Goal: Task Accomplishment & Management: Manage account settings

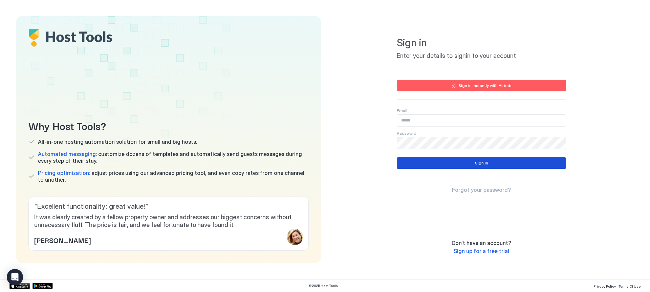
type input "**********"
click at [453, 160] on button "Sign in" at bounding box center [481, 164] width 169 height 12
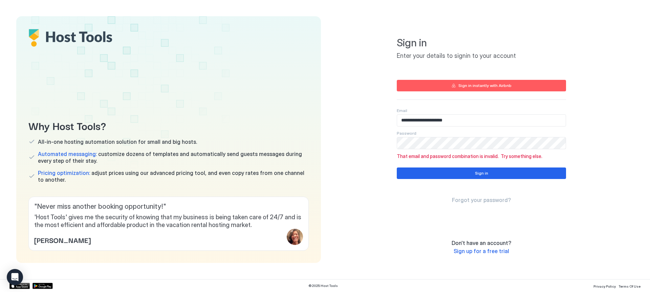
click at [472, 200] on span "Forgot your password?" at bounding box center [481, 200] width 59 height 7
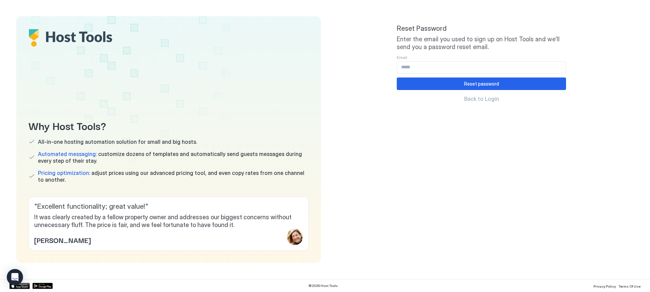
click at [429, 60] on div "Email" at bounding box center [481, 57] width 169 height 5
click at [429, 63] on input "Input Field" at bounding box center [481, 68] width 169 height 12
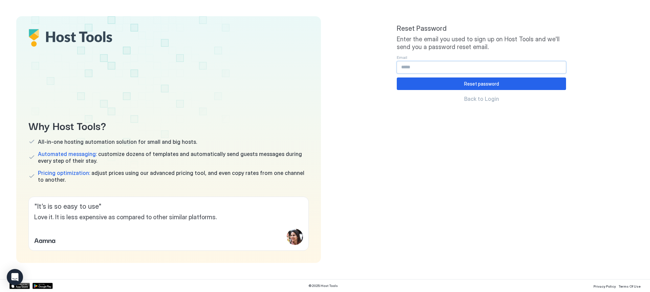
type input "**********"
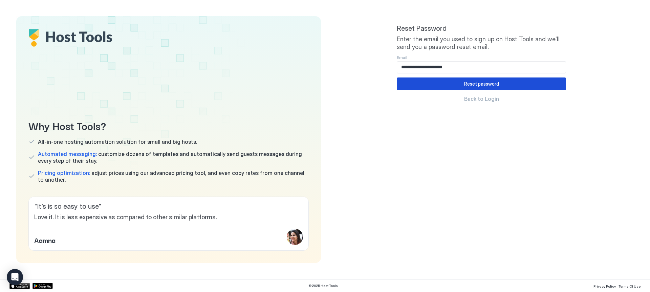
click at [457, 84] on button "Reset password" at bounding box center [481, 84] width 169 height 13
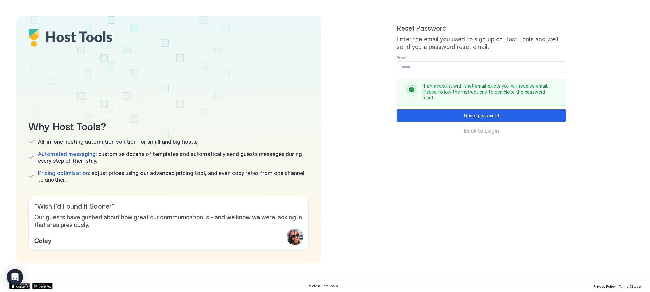
click at [415, 65] on input "Input Field" at bounding box center [481, 68] width 169 height 12
type input "**********"
click at [474, 67] on input "**********" at bounding box center [481, 68] width 169 height 12
click at [488, 129] on span "Back to Login" at bounding box center [481, 130] width 35 height 7
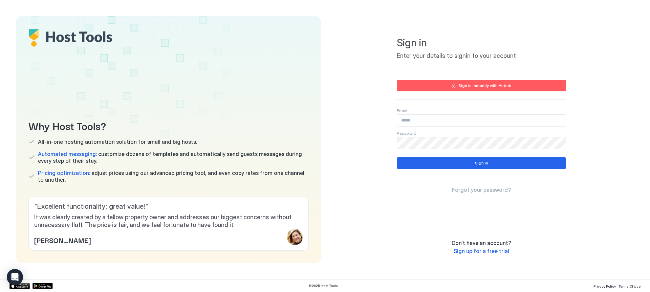
type input "**********"
click at [426, 113] on div "Email" at bounding box center [481, 110] width 169 height 5
click at [380, 140] on div "**********" at bounding box center [481, 139] width 305 height 247
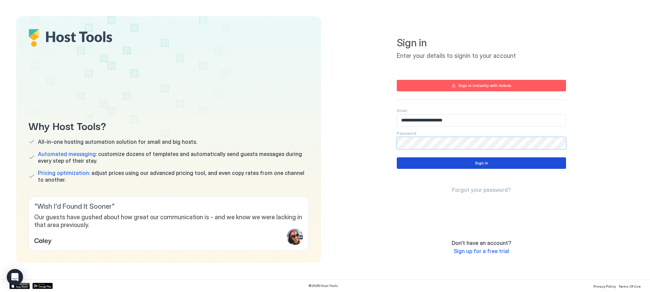
click at [460, 160] on button "Sign in" at bounding box center [481, 164] width 169 height 12
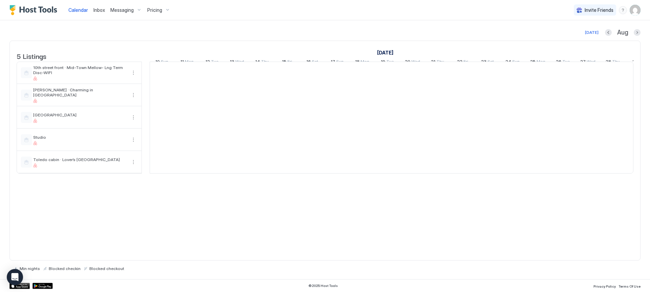
scroll to position [0, 376]
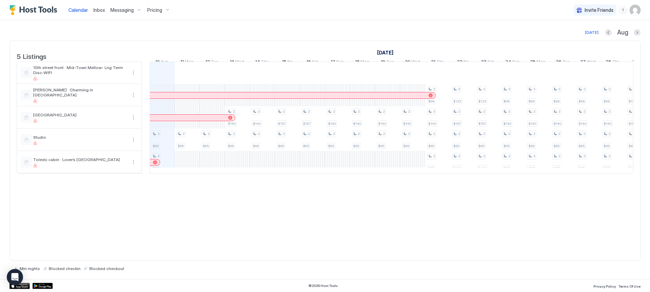
click at [80, 10] on span "Calendar" at bounding box center [78, 10] width 20 height 6
click at [103, 11] on span "Inbox" at bounding box center [99, 10] width 12 height 6
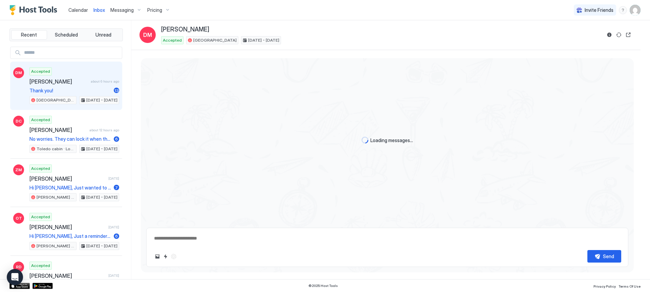
scroll to position [737, 0]
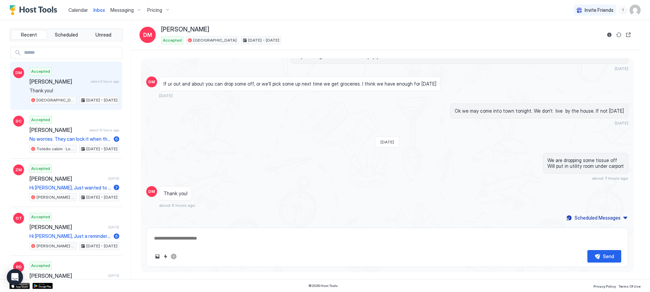
click at [133, 8] on div "Messaging" at bounding box center [126, 10] width 37 height 12
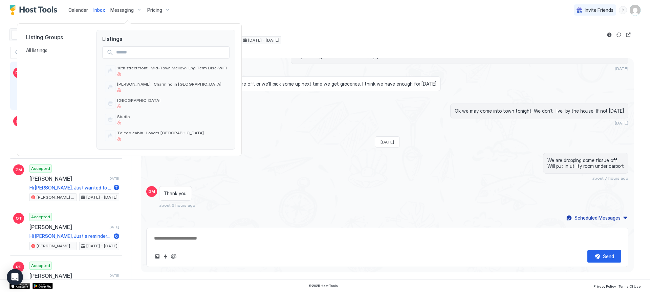
click at [127, 10] on div at bounding box center [325, 146] width 650 height 292
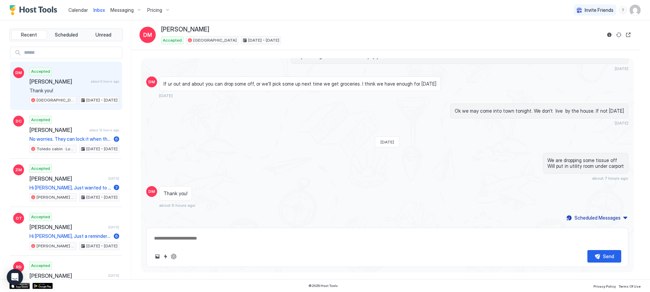
click at [160, 11] on span "Pricing" at bounding box center [154, 10] width 15 height 6
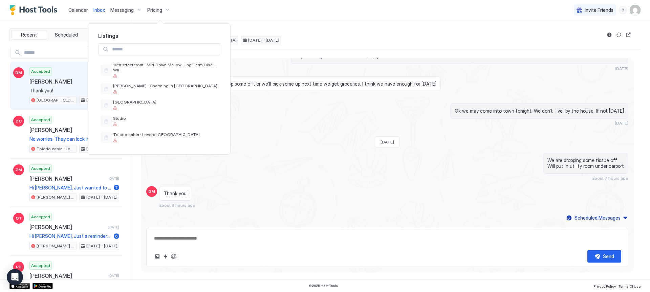
type textarea "*"
drag, startPoint x: 632, startPoint y: 199, endPoint x: 627, endPoint y: 123, distance: 76.0
click at [627, 123] on div at bounding box center [325, 146] width 650 height 292
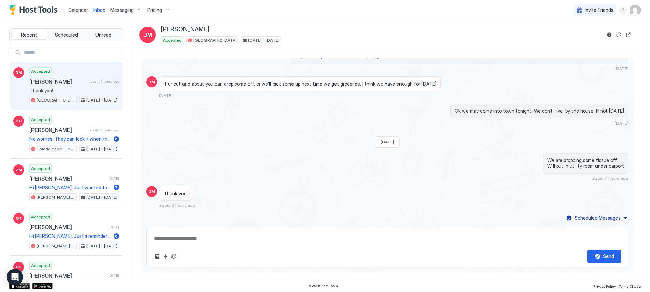
click at [632, 10] on img "User profile" at bounding box center [635, 10] width 11 height 11
click at [577, 37] on span "Settings" at bounding box center [574, 38] width 18 height 6
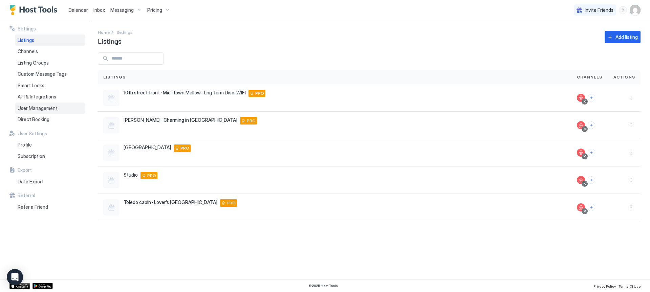
click at [42, 108] on span "User Management" at bounding box center [38, 108] width 40 height 6
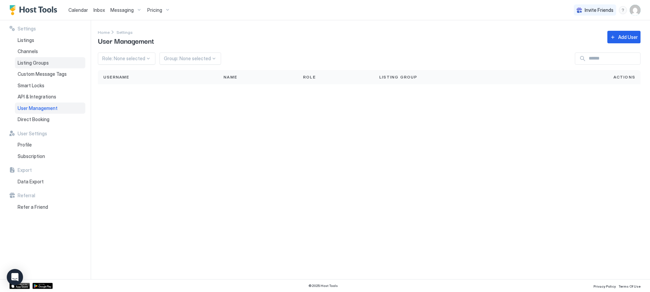
click at [33, 63] on span "Listing Groups" at bounding box center [33, 63] width 31 height 6
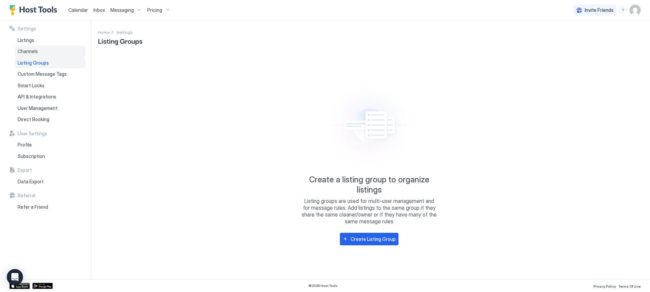
click at [32, 50] on span "Channels" at bounding box center [28, 51] width 20 height 6
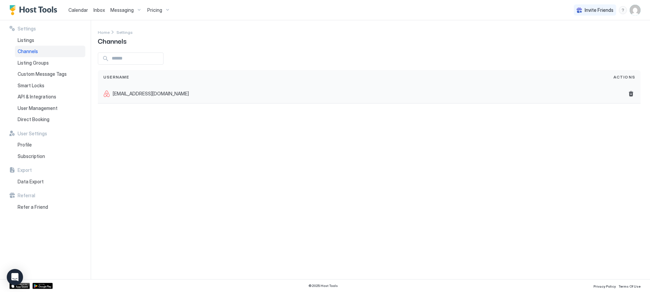
click at [133, 98] on div "[EMAIL_ADDRESS][DOMAIN_NAME]" at bounding box center [353, 93] width 510 height 19
click at [135, 96] on span "[EMAIL_ADDRESS][DOMAIN_NAME]" at bounding box center [151, 94] width 76 height 6
click at [160, 93] on span "[EMAIL_ADDRESS][DOMAIN_NAME]" at bounding box center [151, 94] width 76 height 6
click at [29, 39] on span "Listings" at bounding box center [26, 40] width 17 height 6
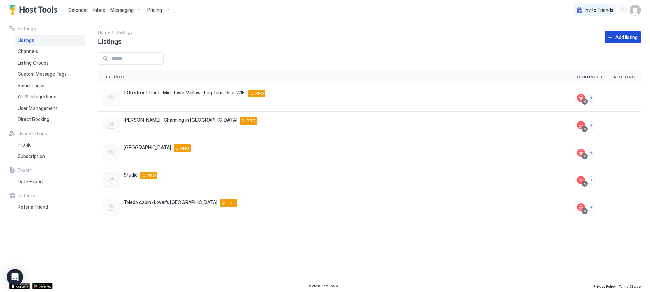
click at [623, 38] on div "Add listing" at bounding box center [627, 37] width 22 height 7
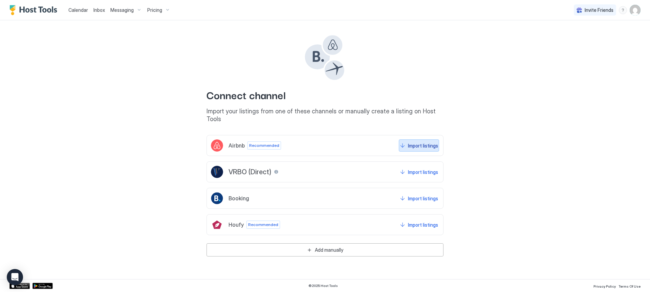
click at [409, 142] on div "Import listings" at bounding box center [423, 145] width 30 height 7
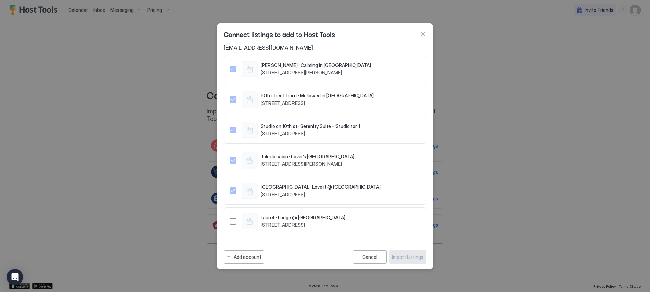
click at [231, 223] on div "1482663666123875138" at bounding box center [233, 221] width 7 height 7
click at [404, 258] on div "Import Listings" at bounding box center [408, 257] width 32 height 7
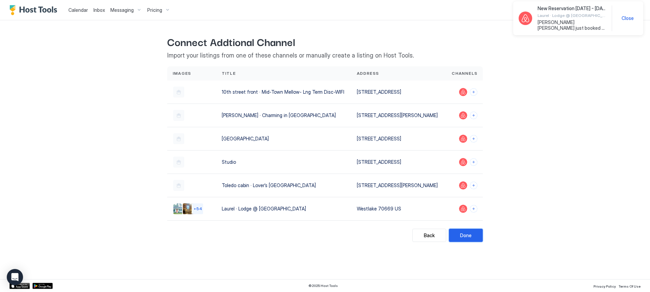
click at [469, 239] on div "Done" at bounding box center [466, 235] width 12 height 7
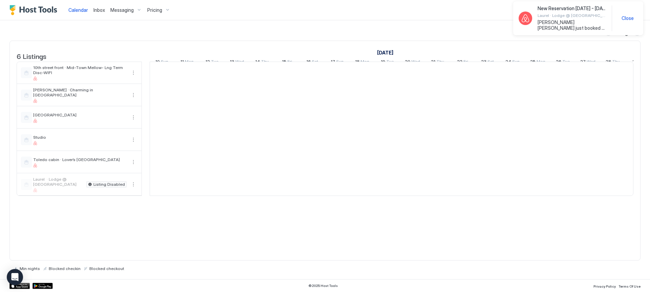
scroll to position [0, 376]
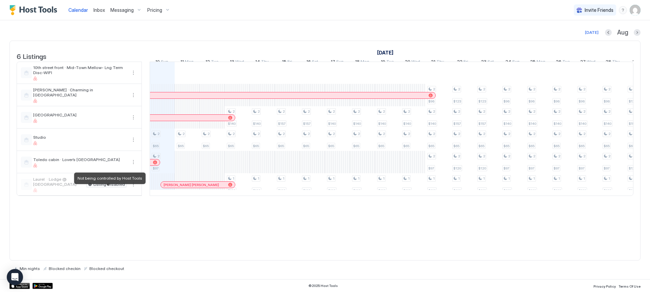
click at [106, 185] on span "Listing Disabled" at bounding box center [109, 185] width 32 height 0
click at [135, 189] on button "More options" at bounding box center [133, 185] width 8 height 8
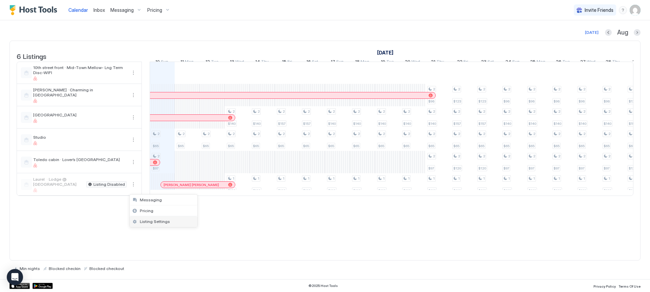
click at [143, 219] on div "Listing Settings" at bounding box center [164, 221] width 68 height 11
type input "***"
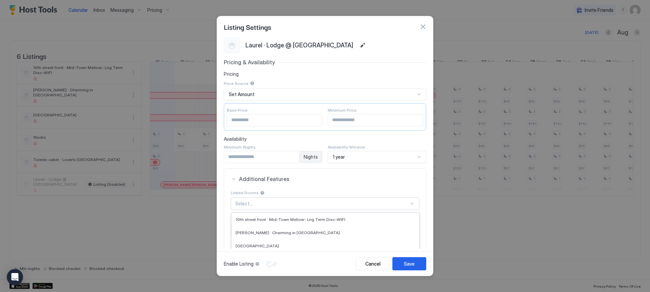
scroll to position [69, 0]
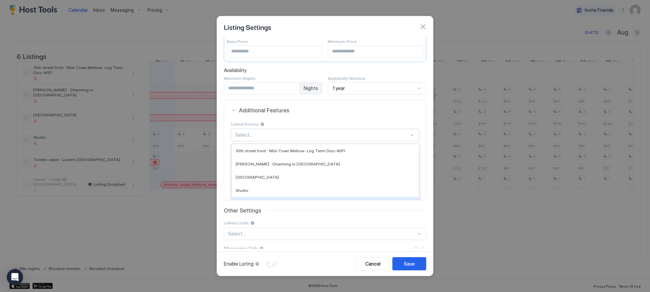
click at [262, 141] on div "5 results available. Use Up and Down to choose options, press Enter to select t…" at bounding box center [325, 135] width 188 height 12
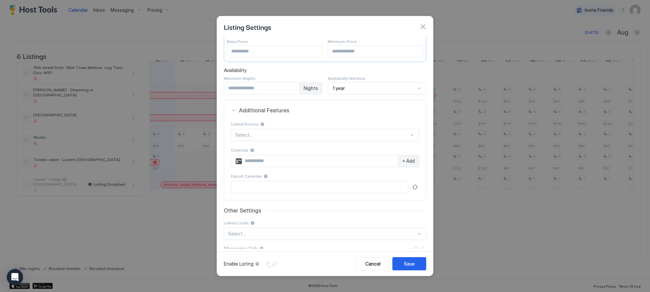
click at [345, 115] on button "Additional Features" at bounding box center [325, 110] width 202 height 20
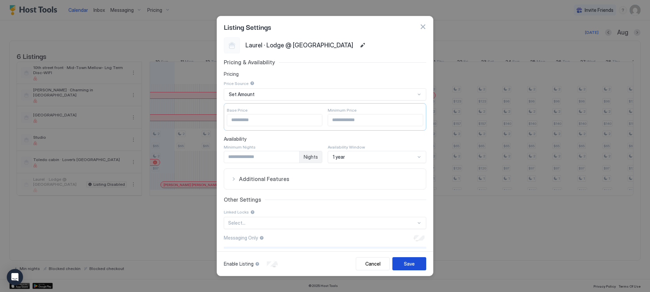
click at [412, 264] on div "Save" at bounding box center [409, 263] width 11 height 7
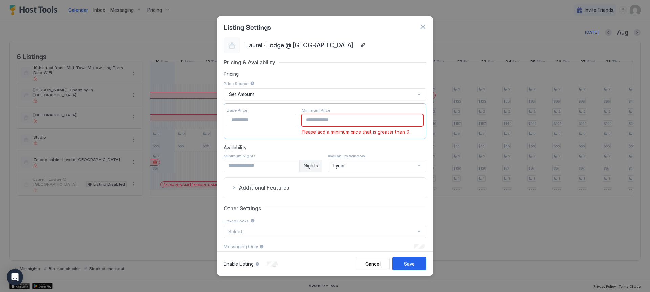
click at [332, 120] on input "Input Field" at bounding box center [362, 120] width 121 height 12
type input "**"
click at [413, 264] on div "Save" at bounding box center [409, 263] width 11 height 7
